Goal: Communication & Community: Answer question/provide support

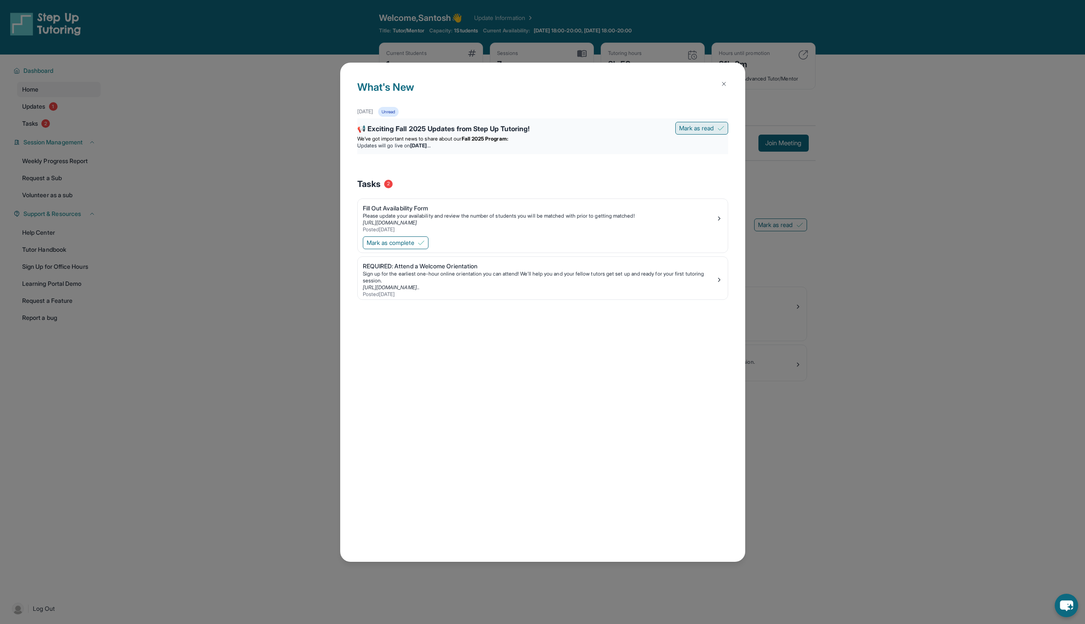
click at [701, 128] on span "Mark as read" at bounding box center [696, 128] width 35 height 9
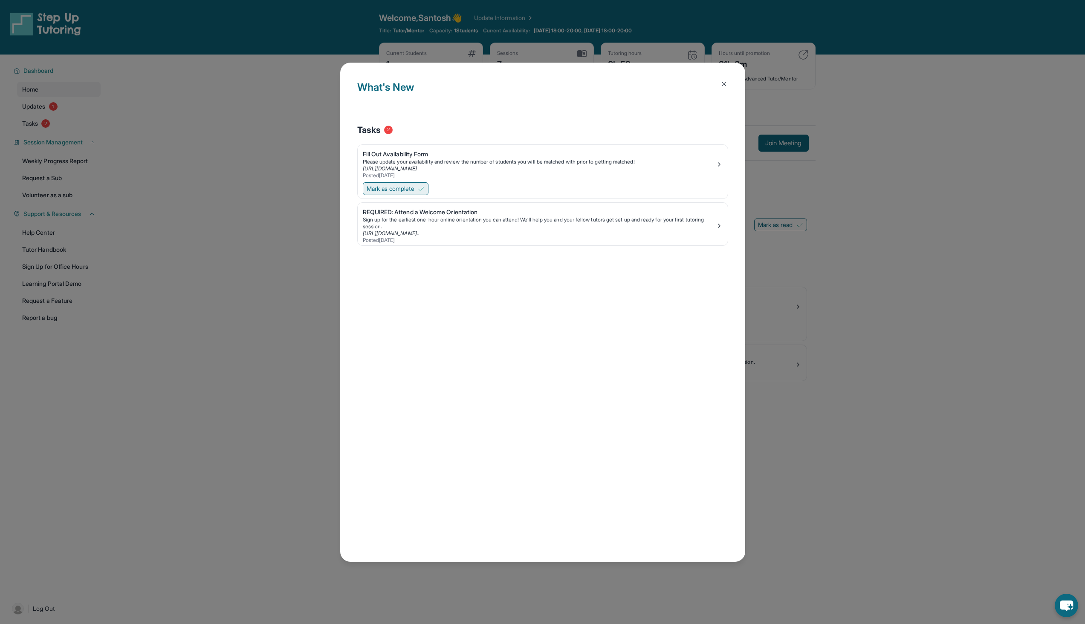
click at [370, 190] on span "Mark as complete" at bounding box center [391, 189] width 48 height 9
click at [723, 81] on img at bounding box center [723, 84] width 7 height 7
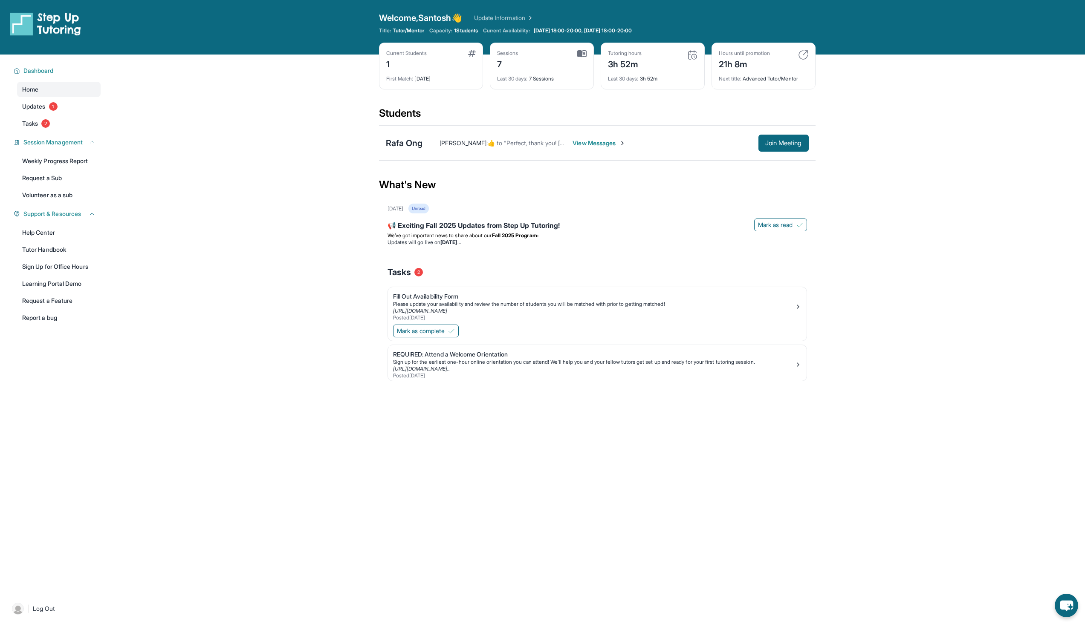
click at [598, 142] on span "View Messages" at bounding box center [598, 143] width 53 height 9
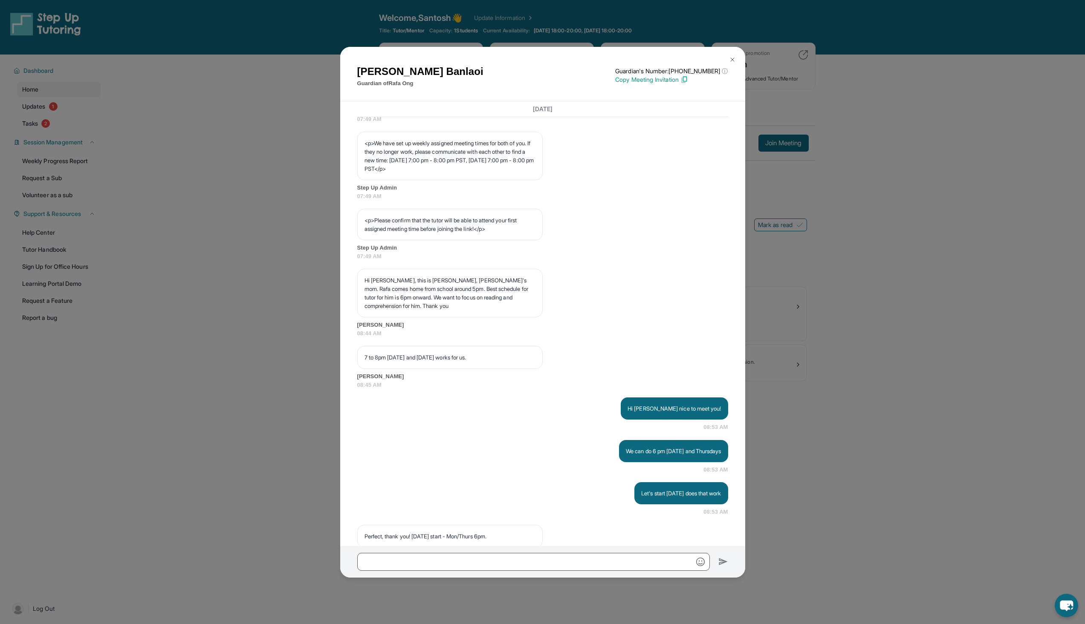
scroll to position [302, 0]
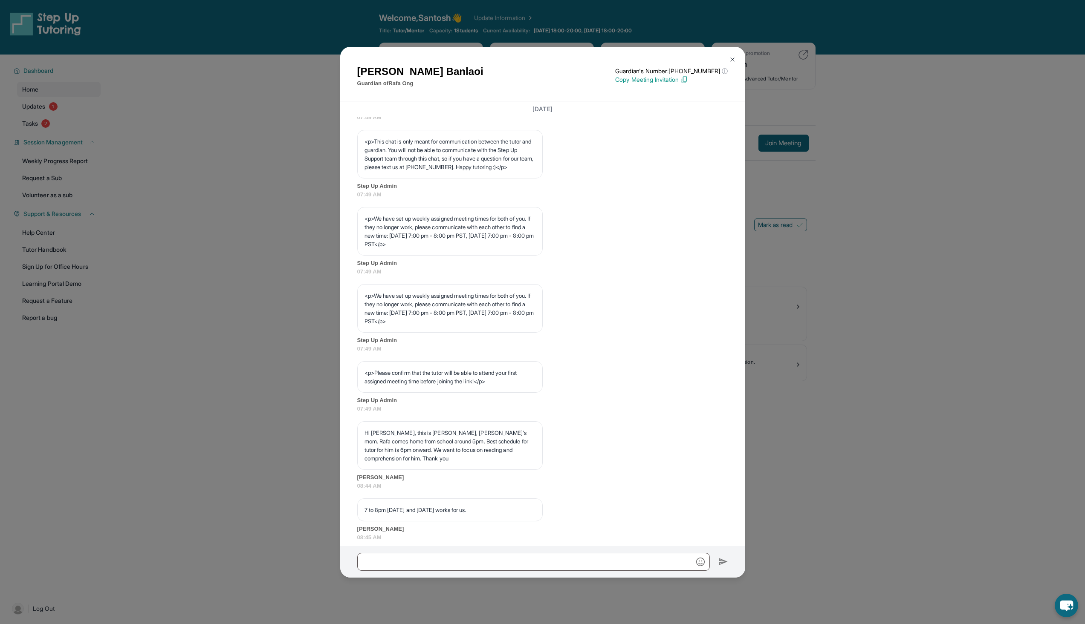
click at [652, 81] on p "Copy Meeting Invitation" at bounding box center [671, 79] width 113 height 9
click at [736, 60] on button at bounding box center [732, 59] width 17 height 17
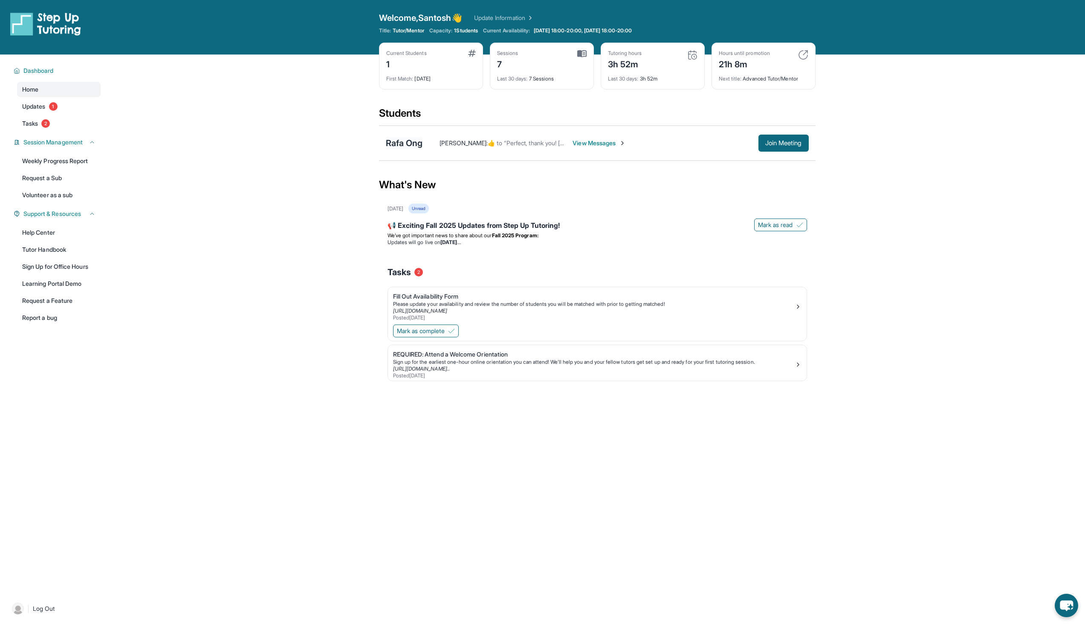
click at [399, 142] on div "Rafa Ong" at bounding box center [404, 143] width 37 height 12
click at [591, 143] on span "View Messages" at bounding box center [598, 143] width 53 height 9
click at [591, 143] on div "[PERSON_NAME] :  ​👍​ to “ Perfect, thank you! [DATE] start - Mon/Thurs 6pm. ”  …" at bounding box center [589, 143] width 335 height 9
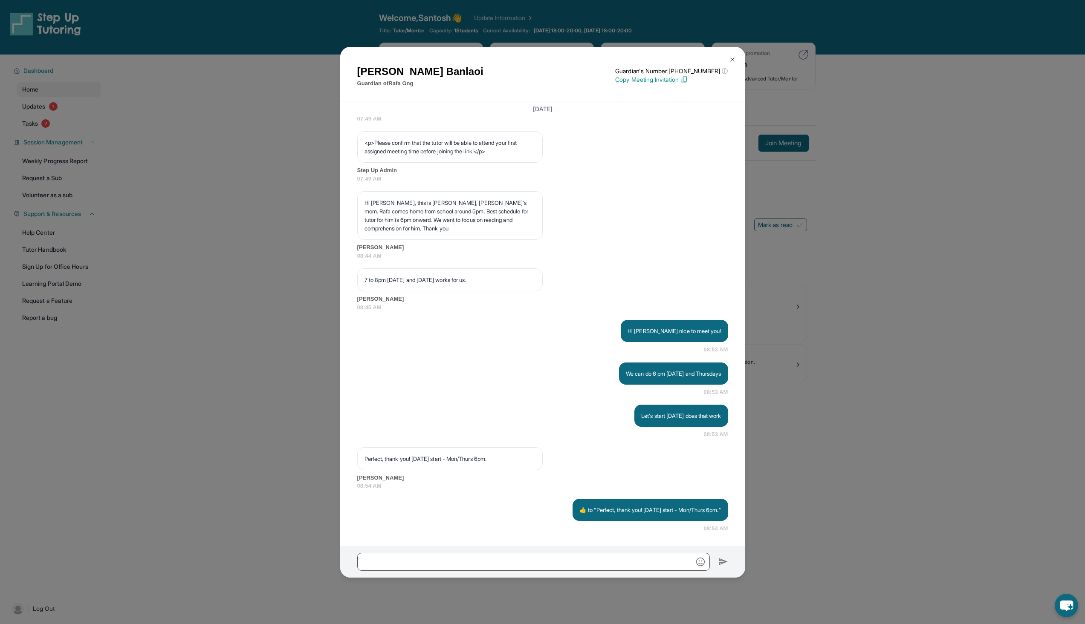
scroll to position [558, 0]
click at [433, 561] on input "text" at bounding box center [533, 562] width 352 height 18
type input "*"
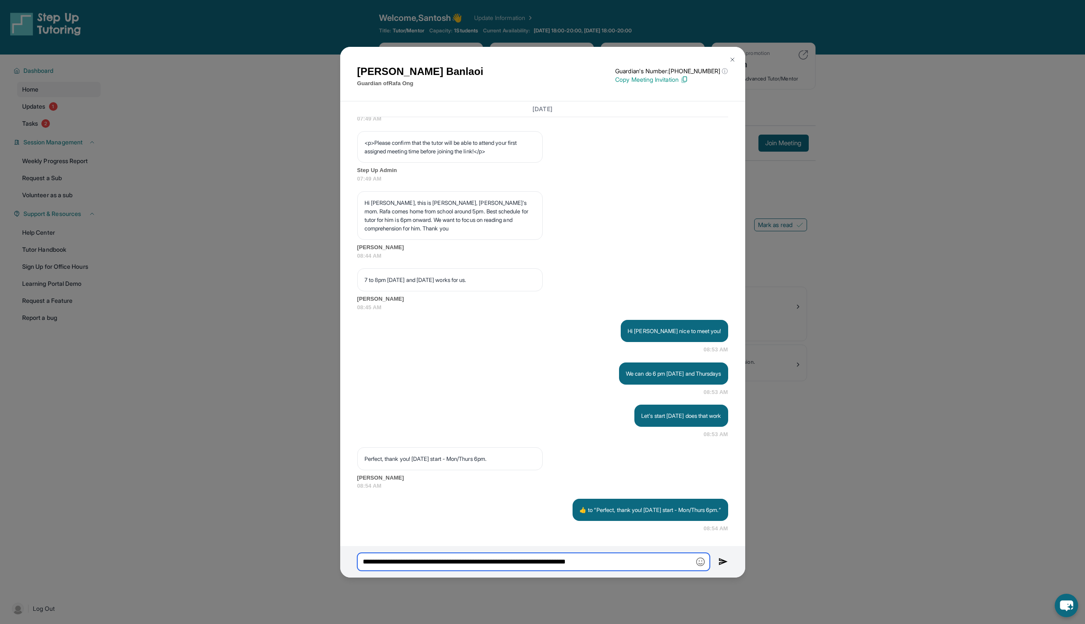
type input "**********"
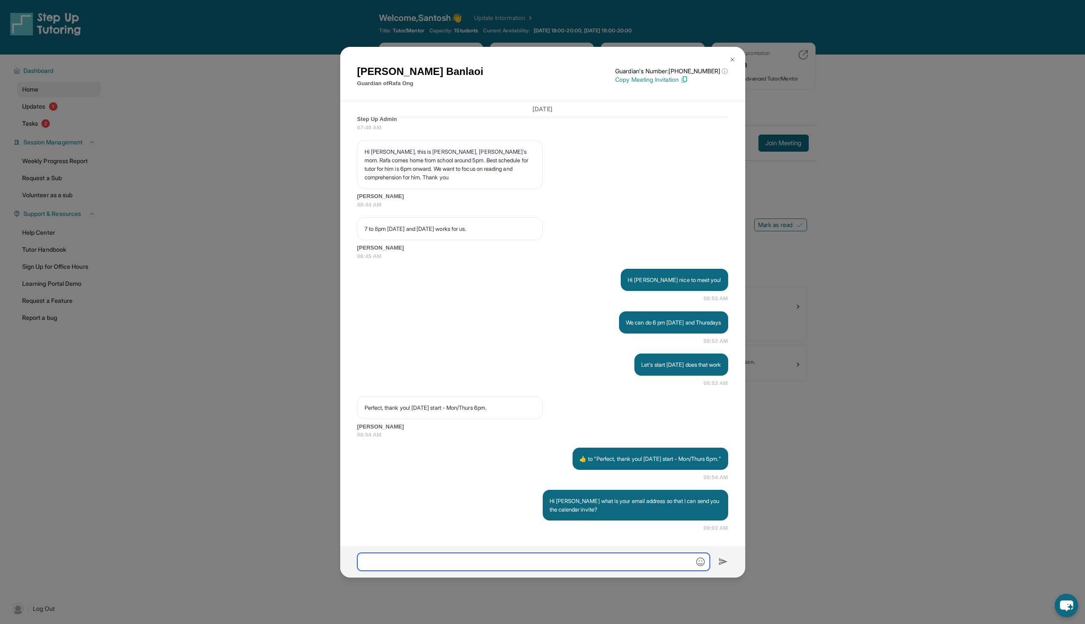
scroll to position [609, 0]
click at [250, 441] on div "[PERSON_NAME] Guardian of Rafa Ong Guardian's Number: [PHONE_NUMBER] ⓘ This isn…" at bounding box center [542, 312] width 1085 height 624
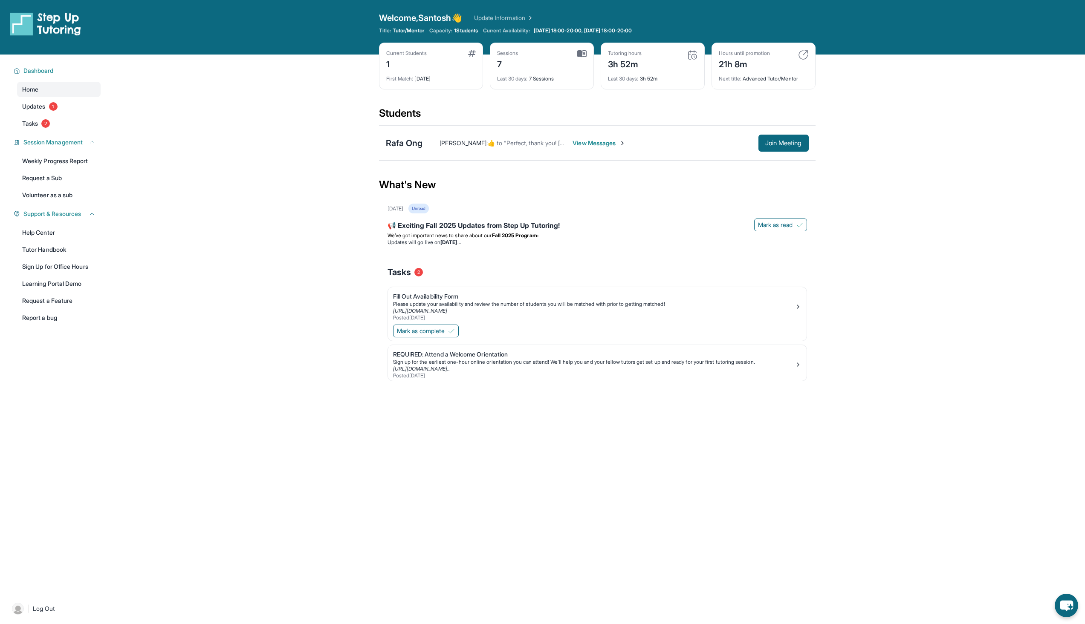
click at [578, 142] on span "View Messages" at bounding box center [598, 143] width 53 height 9
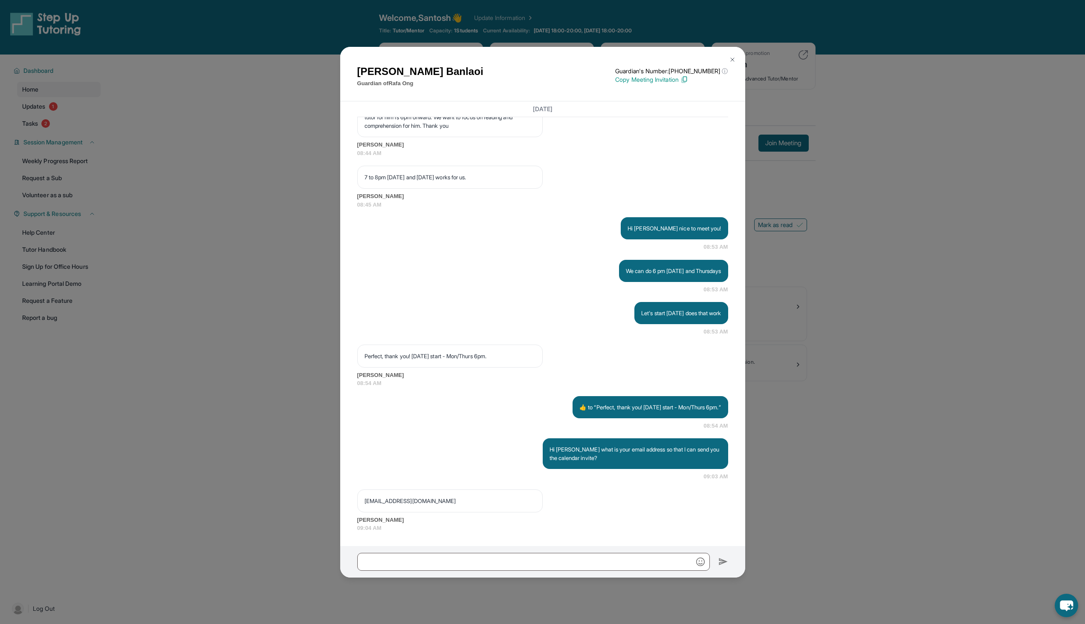
scroll to position [661, 0]
drag, startPoint x: 360, startPoint y: 502, endPoint x: 429, endPoint y: 500, distance: 69.1
click at [429, 500] on div "[EMAIL_ADDRESS][DOMAIN_NAME]" at bounding box center [449, 501] width 185 height 23
copy p "[EMAIL_ADDRESS][DOMAIN_NAME]"
click at [649, 80] on p "Copy Meeting Invitation" at bounding box center [671, 79] width 113 height 9
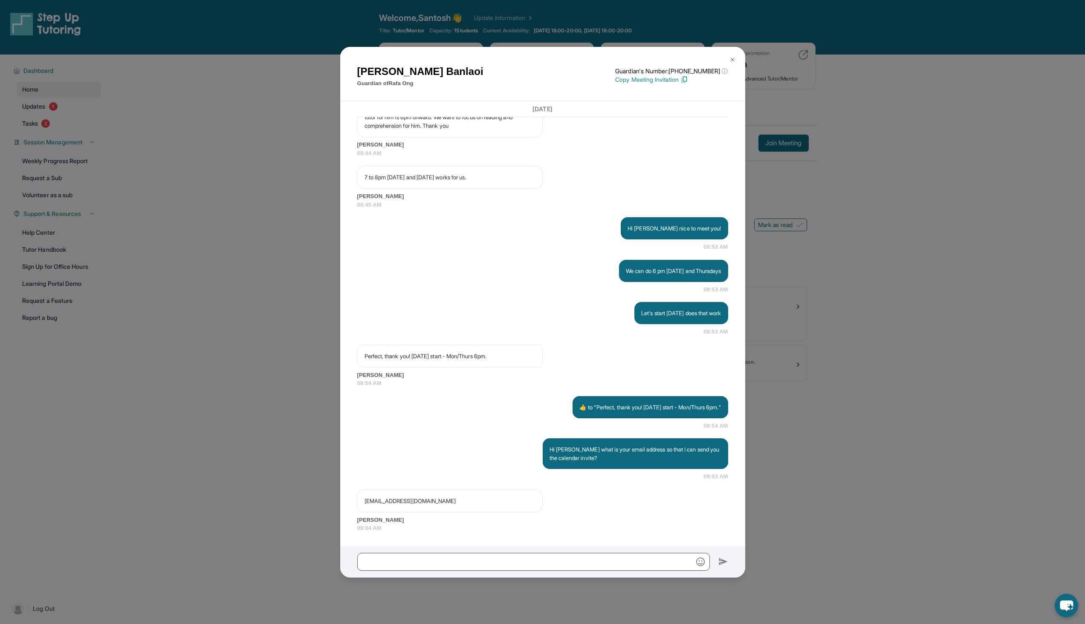
click at [417, 505] on p "[EMAIL_ADDRESS][DOMAIN_NAME]" at bounding box center [449, 501] width 171 height 9
copy p "[EMAIL_ADDRESS][DOMAIN_NAME]"
